Goal: Communication & Community: Participate in discussion

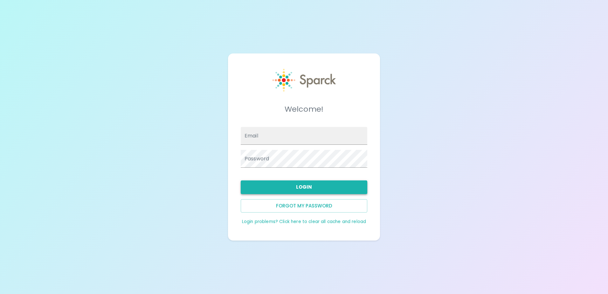
type input "[EMAIL_ADDRESS][DOMAIN_NAME]"
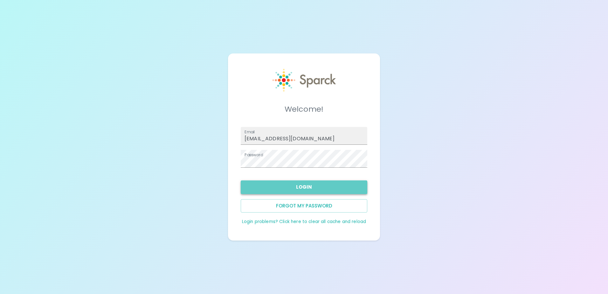
click at [328, 190] on button "Login" at bounding box center [304, 186] width 127 height 13
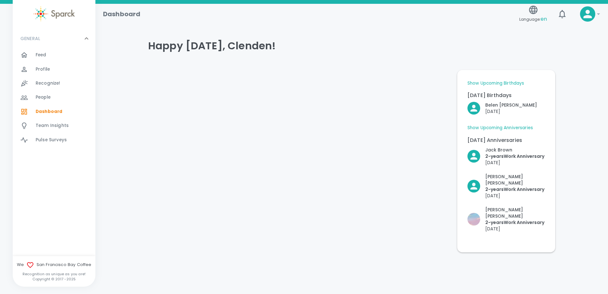
click at [52, 56] on div "Feed 0" at bounding box center [66, 55] width 60 height 9
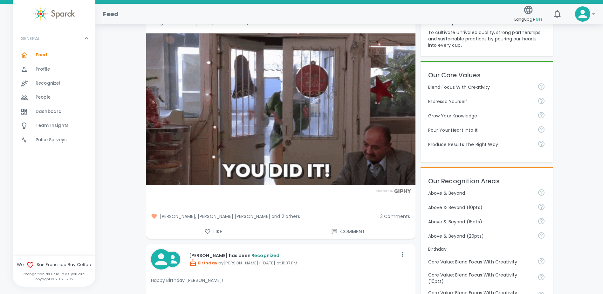
scroll to position [223, 0]
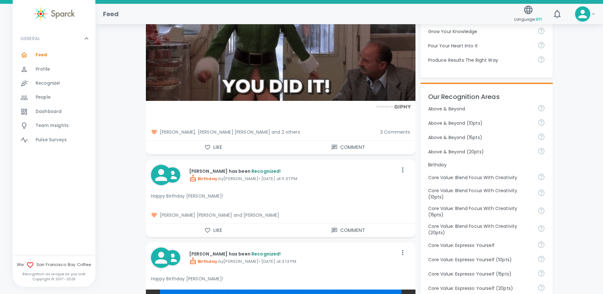
click at [397, 132] on span "3 Comments" at bounding box center [395, 132] width 30 height 6
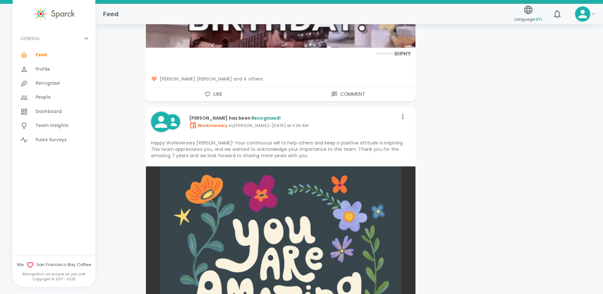
scroll to position [1717, 0]
